Goal: Information Seeking & Learning: Learn about a topic

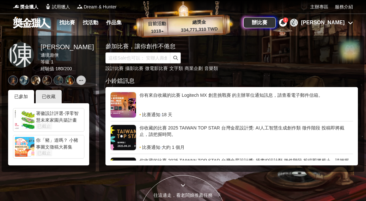
click at [343, 21] on div "[PERSON_NAME]" at bounding box center [322, 23] width 43 height 8
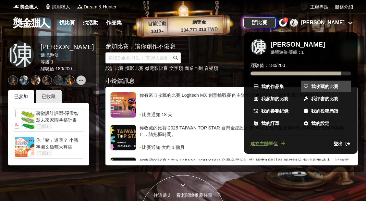
click at [314, 84] on span "我收藏的比賽" at bounding box center [324, 86] width 27 height 7
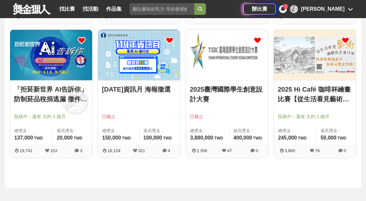
scroll to position [335, 0]
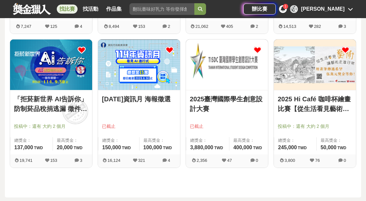
click at [64, 6] on link "找比賽" at bounding box center [67, 9] width 21 height 9
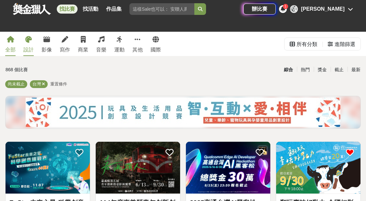
click at [33, 43] on link "設計" at bounding box center [28, 44] width 10 height 24
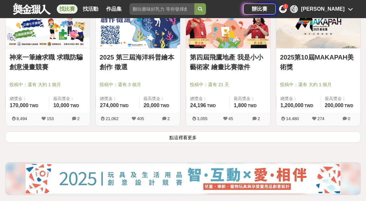
scroll to position [842, 0]
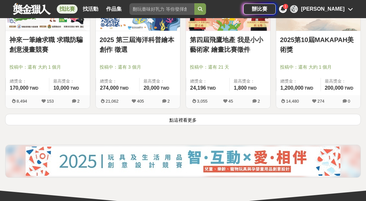
click at [260, 123] on button "點這裡看更多" at bounding box center [183, 119] width 356 height 11
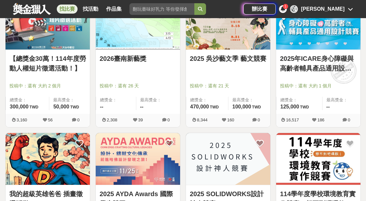
scroll to position [1351, 0]
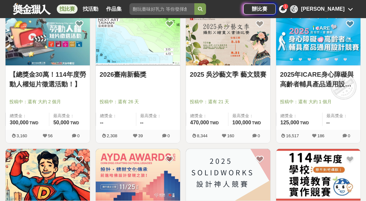
click at [302, 78] on link "2025年ICARE身心障礙與高齡者輔具產品通用設計競賽" at bounding box center [318, 79] width 77 height 19
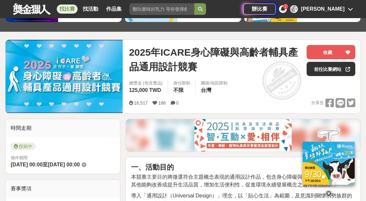
scroll to position [47, 0]
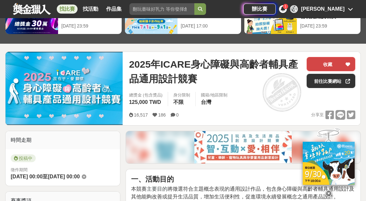
click at [333, 63] on button "收藏" at bounding box center [331, 64] width 49 height 14
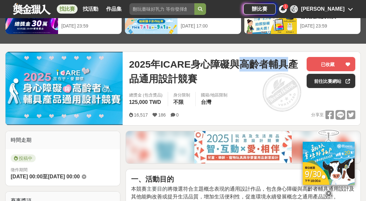
drag, startPoint x: 239, startPoint y: 62, endPoint x: 286, endPoint y: 65, distance: 47.1
click at [286, 65] on span "2025年ICARE身心障礙與高齡者輔具產品通用設計競賽" at bounding box center [215, 71] width 172 height 29
copy span "高齡者輔具"
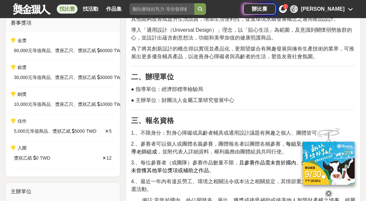
scroll to position [226, 0]
click at [92, 52] on span "60,000元等值商品、獎座乙只、獎狀乙紙" at bounding box center [55, 50] width 82 height 7
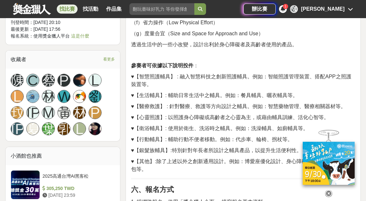
scroll to position [551, 0]
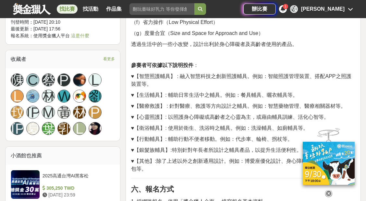
click at [197, 80] on p "♥【智慧照護輔具】 : 融入智慧科技之創新照護輔具。例如：智能照護管理裝置、搭配APP之照護裝置等。" at bounding box center [243, 81] width 224 height 16
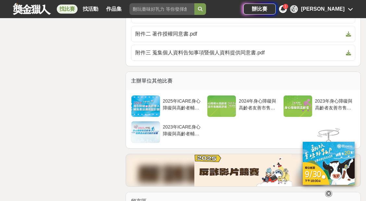
scroll to position [1831, 0]
click at [246, 102] on div "2024年身心障礙與高齡者友善市售輔具評選" at bounding box center [258, 104] width 38 height 12
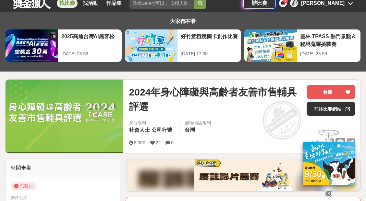
scroll to position [21, 0]
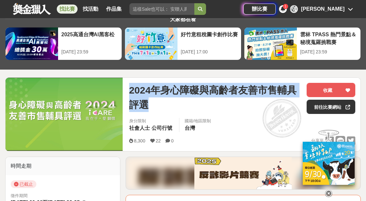
drag, startPoint x: 131, startPoint y: 91, endPoint x: 161, endPoint y: 104, distance: 32.5
click at [161, 104] on span "2024年身心障礙與高齡者友善市售輔具評選" at bounding box center [215, 97] width 172 height 29
copy span "2024年身心障礙與高齡者友善市售輔具評選"
